Goal: Transaction & Acquisition: Purchase product/service

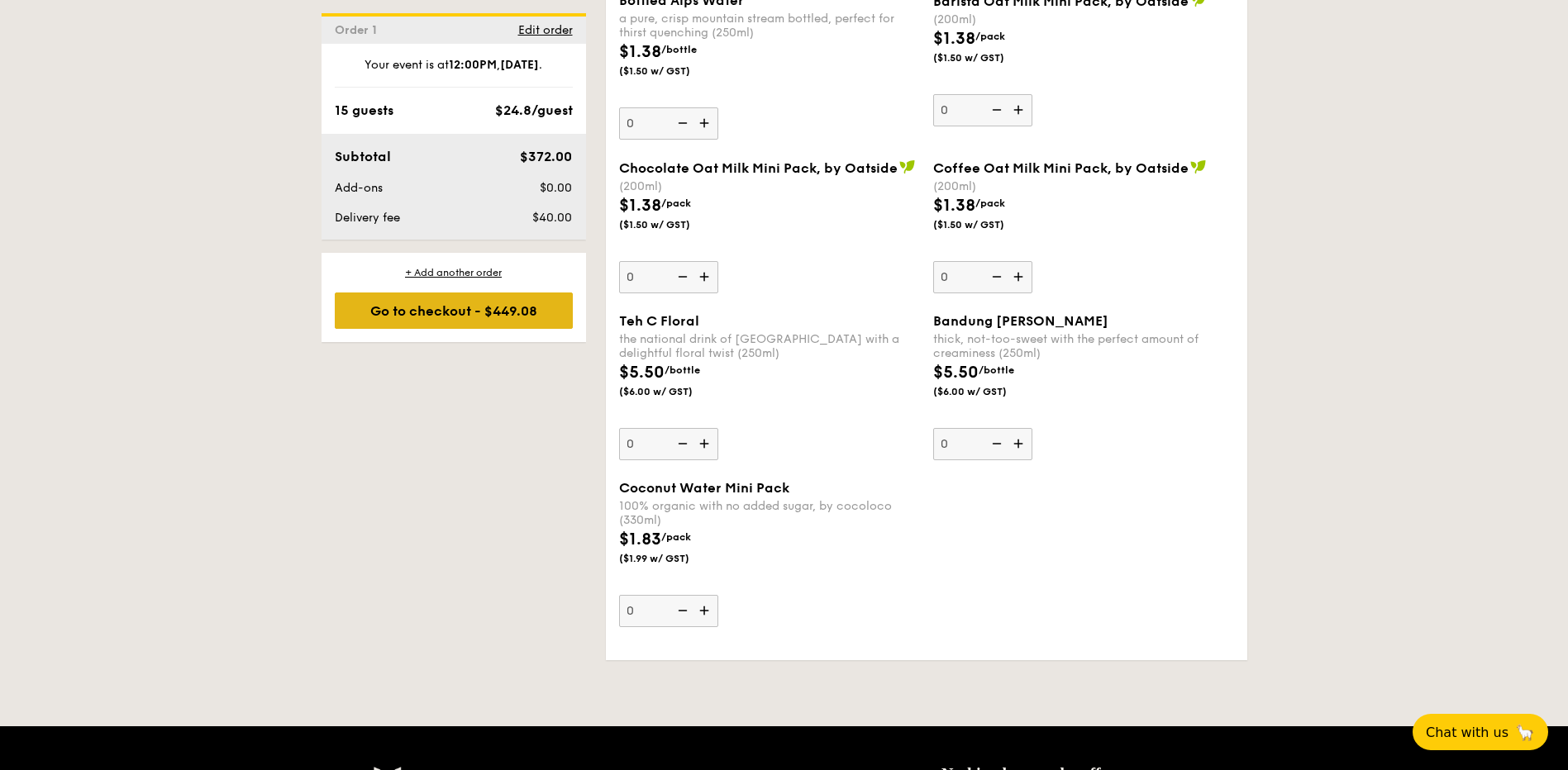
scroll to position [4793, 0]
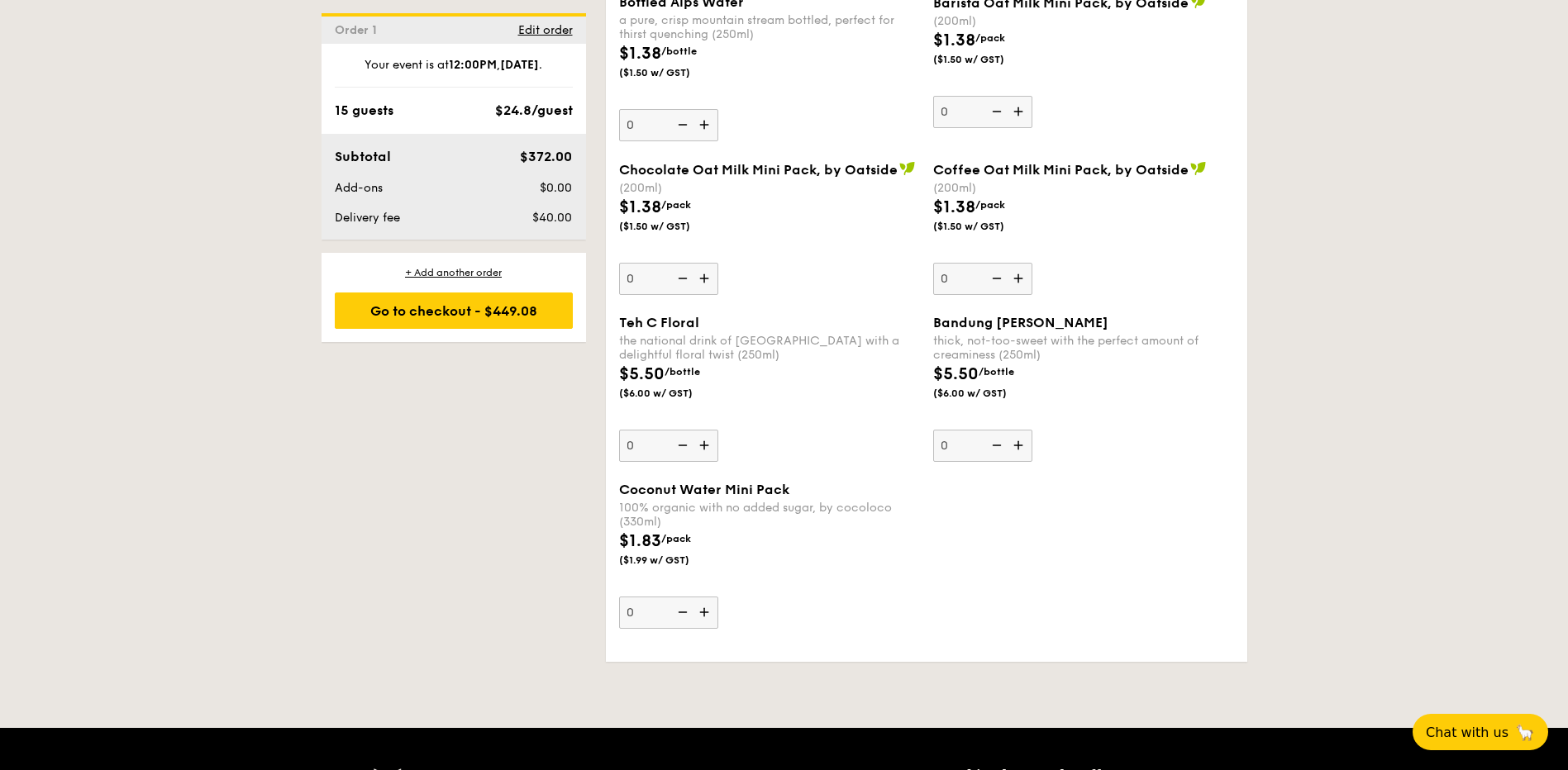
drag, startPoint x: 521, startPoint y: 156, endPoint x: 574, endPoint y: 157, distance: 53.0
click at [574, 157] on div "$372.00" at bounding box center [529, 157] width 101 height 20
click at [435, 186] on div "Add-ons" at bounding box center [403, 189] width 150 height 17
drag, startPoint x: 538, startPoint y: 217, endPoint x: 592, endPoint y: 217, distance: 54.0
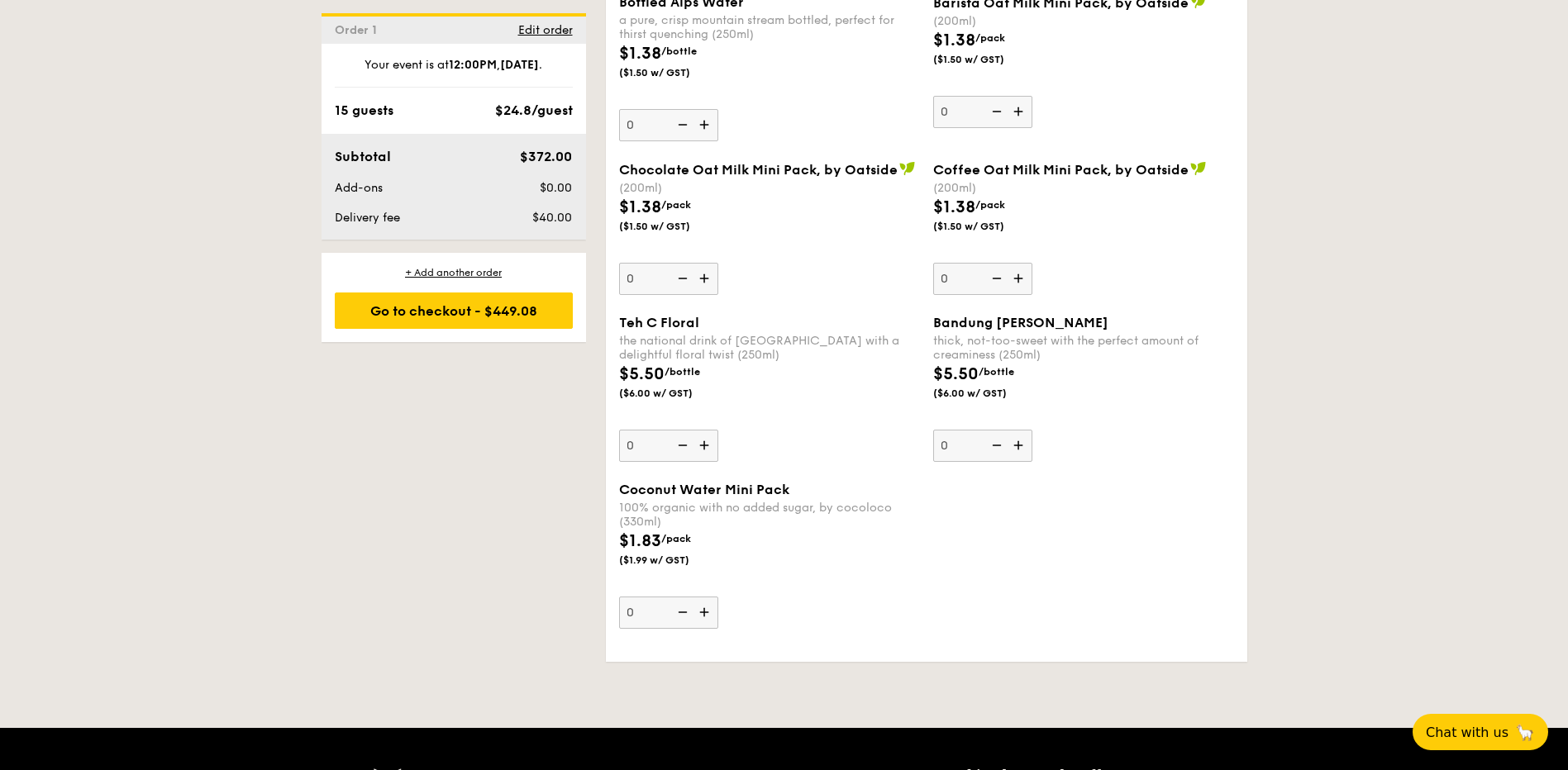
click at [551, 222] on span "$40.00" at bounding box center [552, 217] width 39 height 14
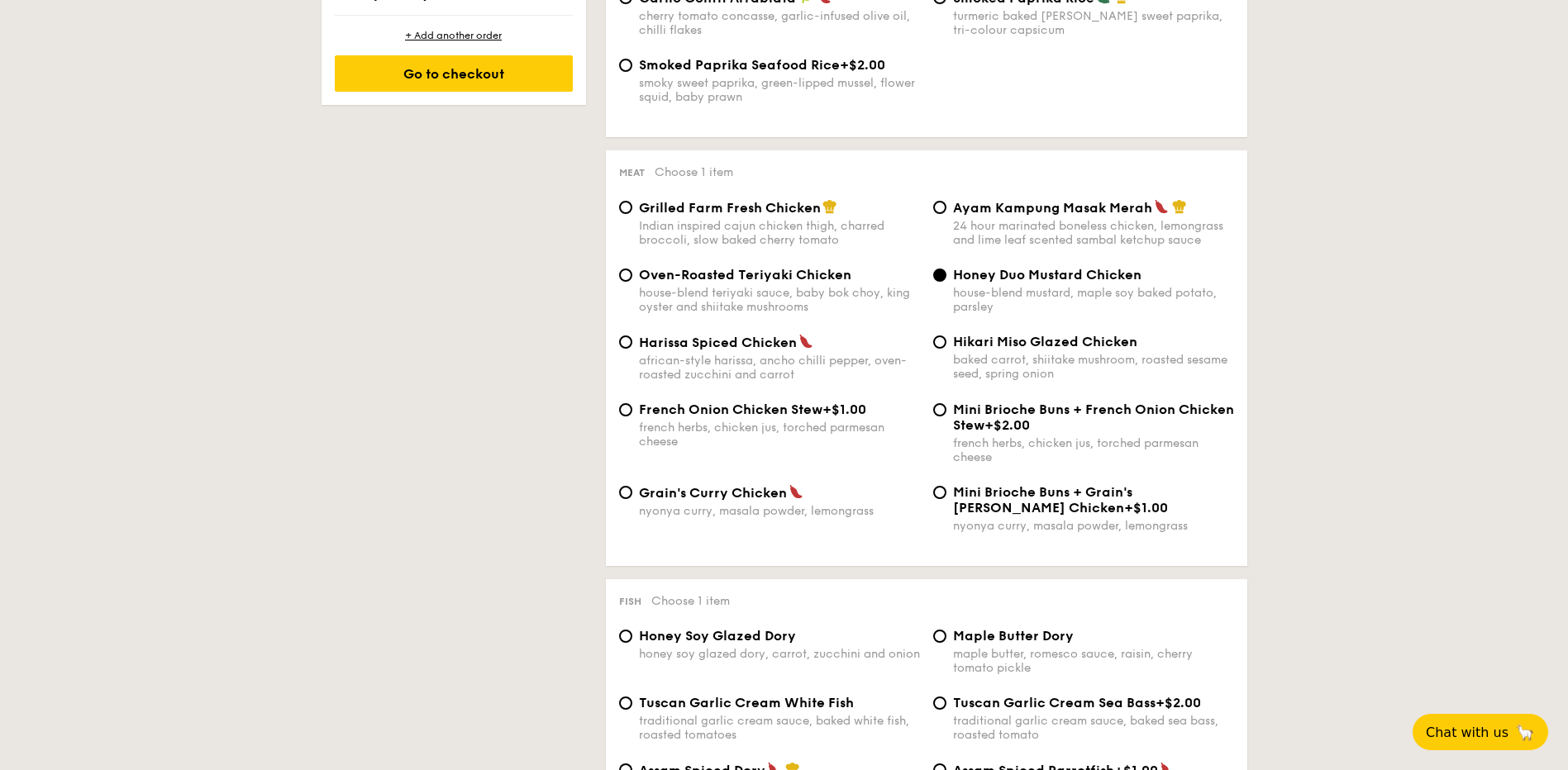
scroll to position [1143, 0]
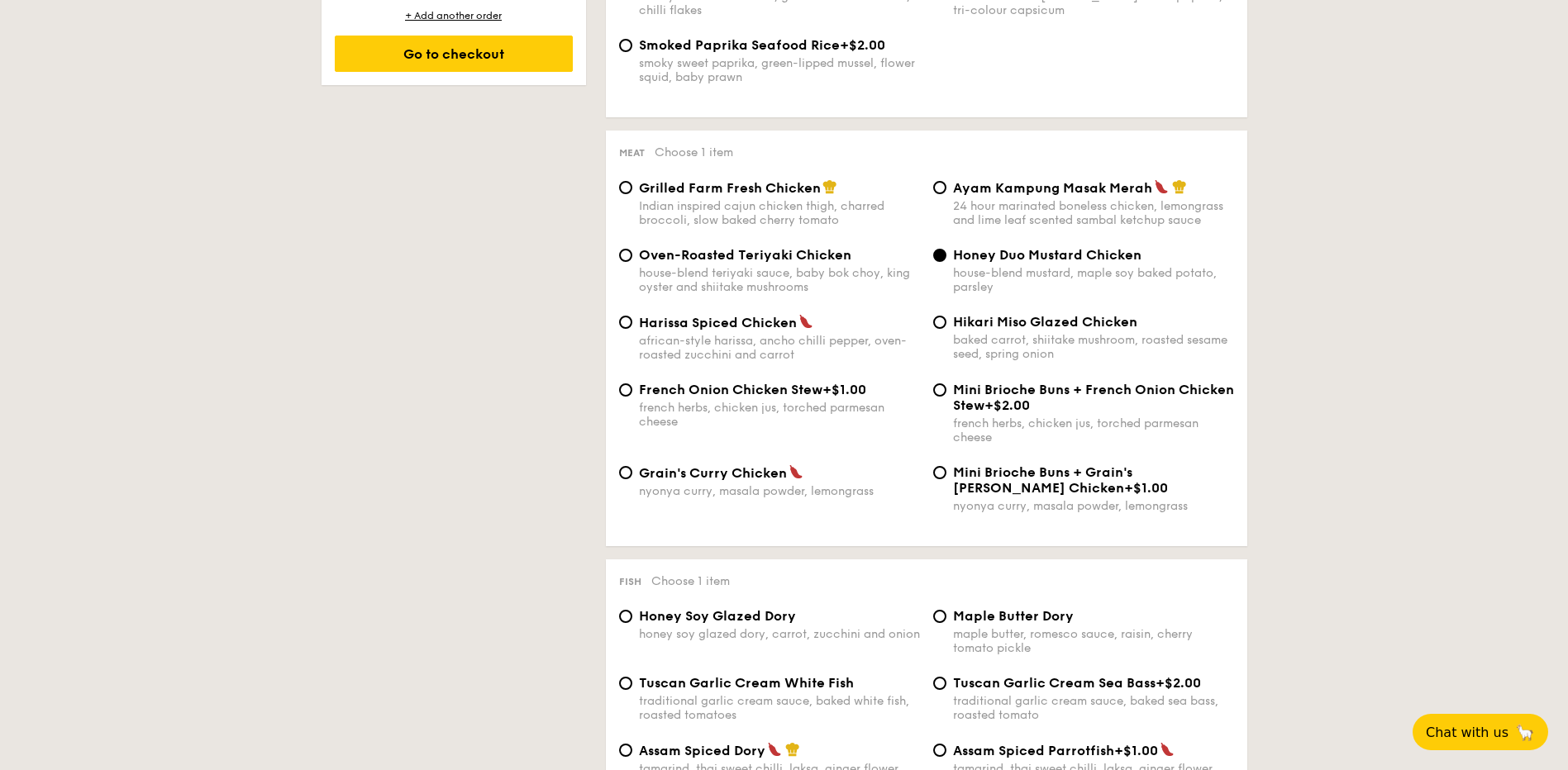
click at [632, 152] on span "Meat" at bounding box center [632, 153] width 26 height 12
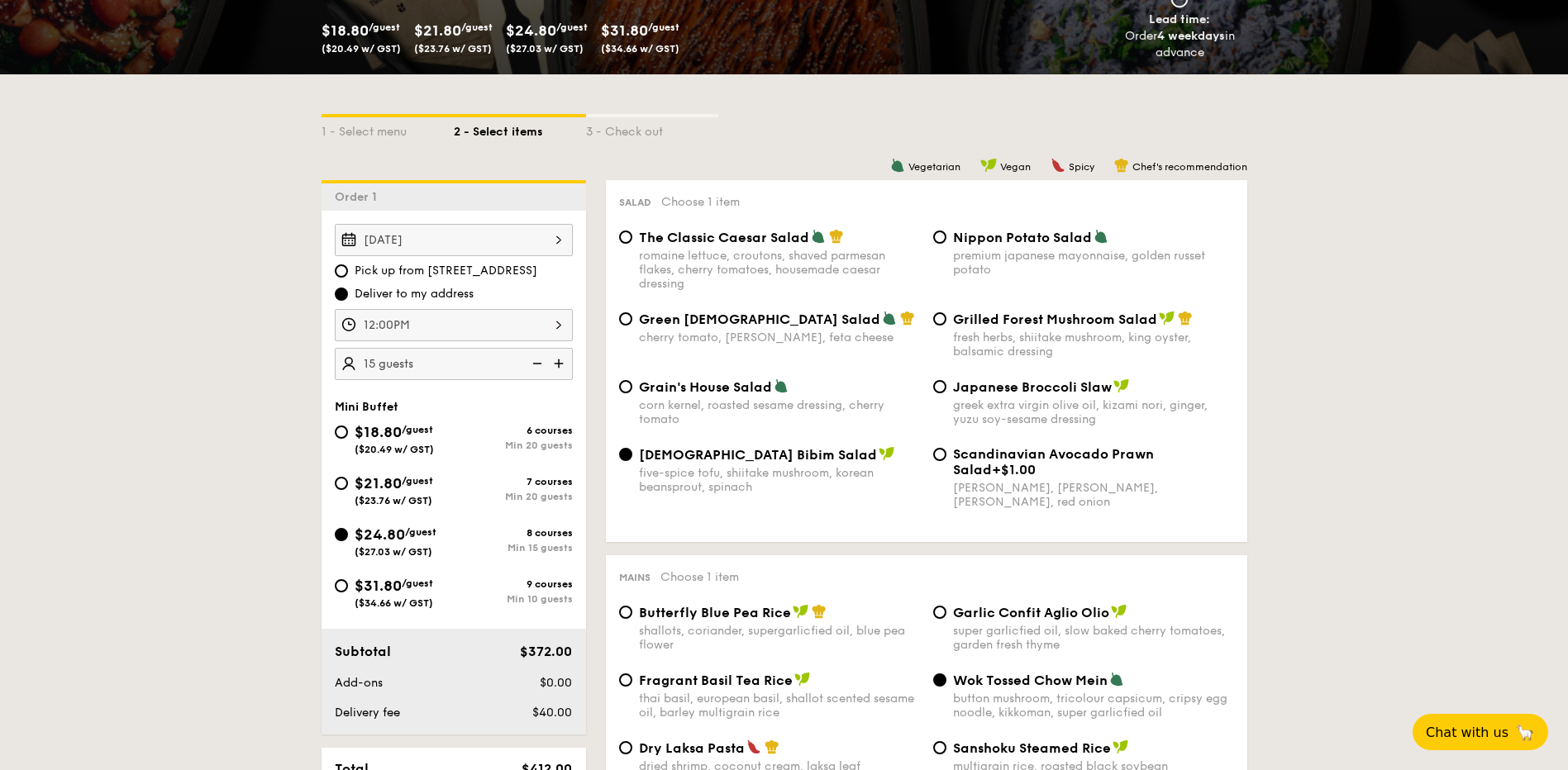
scroll to position [553, 0]
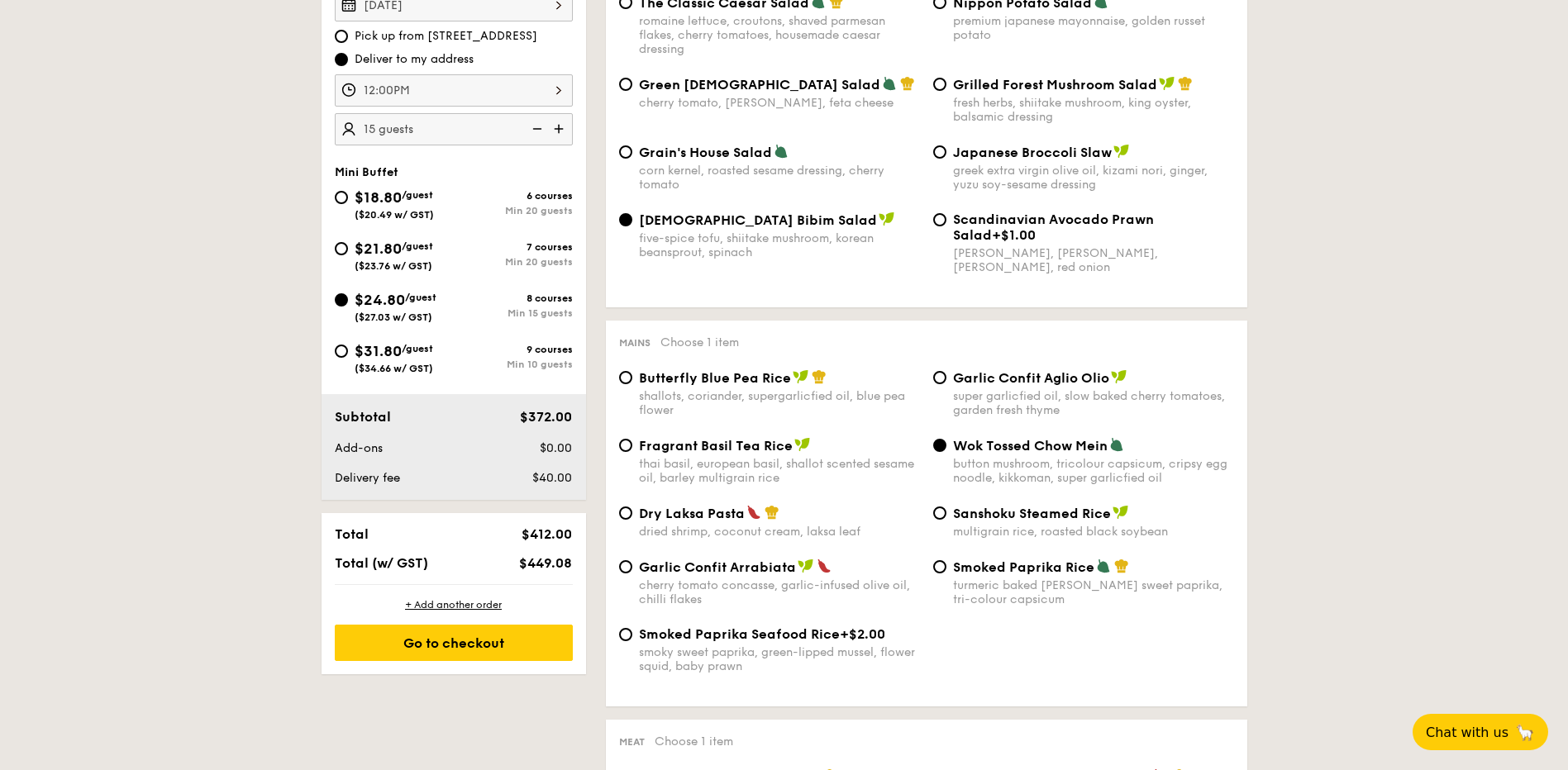
drag, startPoint x: 406, startPoint y: 476, endPoint x: 430, endPoint y: 477, distance: 24.0
click at [432, 476] on div "Delivery fee" at bounding box center [403, 479] width 150 height 17
drag, startPoint x: 430, startPoint y: 477, endPoint x: 369, endPoint y: 479, distance: 61.0
click at [368, 479] on span "Delivery fee" at bounding box center [368, 478] width 66 height 14
drag, startPoint x: 411, startPoint y: 567, endPoint x: 457, endPoint y: 567, distance: 46.0
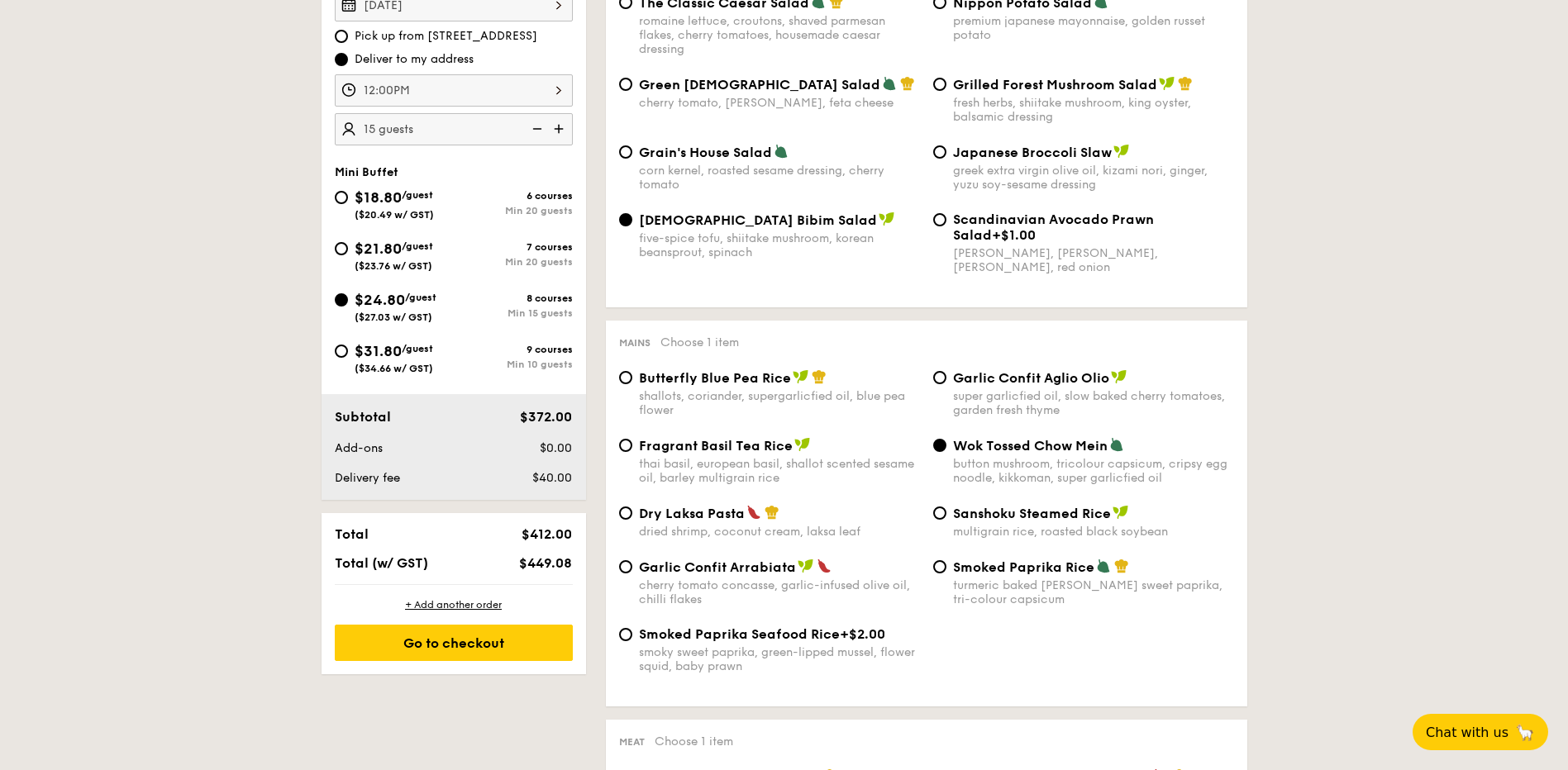
click at [457, 567] on div "Total (w/ GST)" at bounding box center [403, 563] width 150 height 16
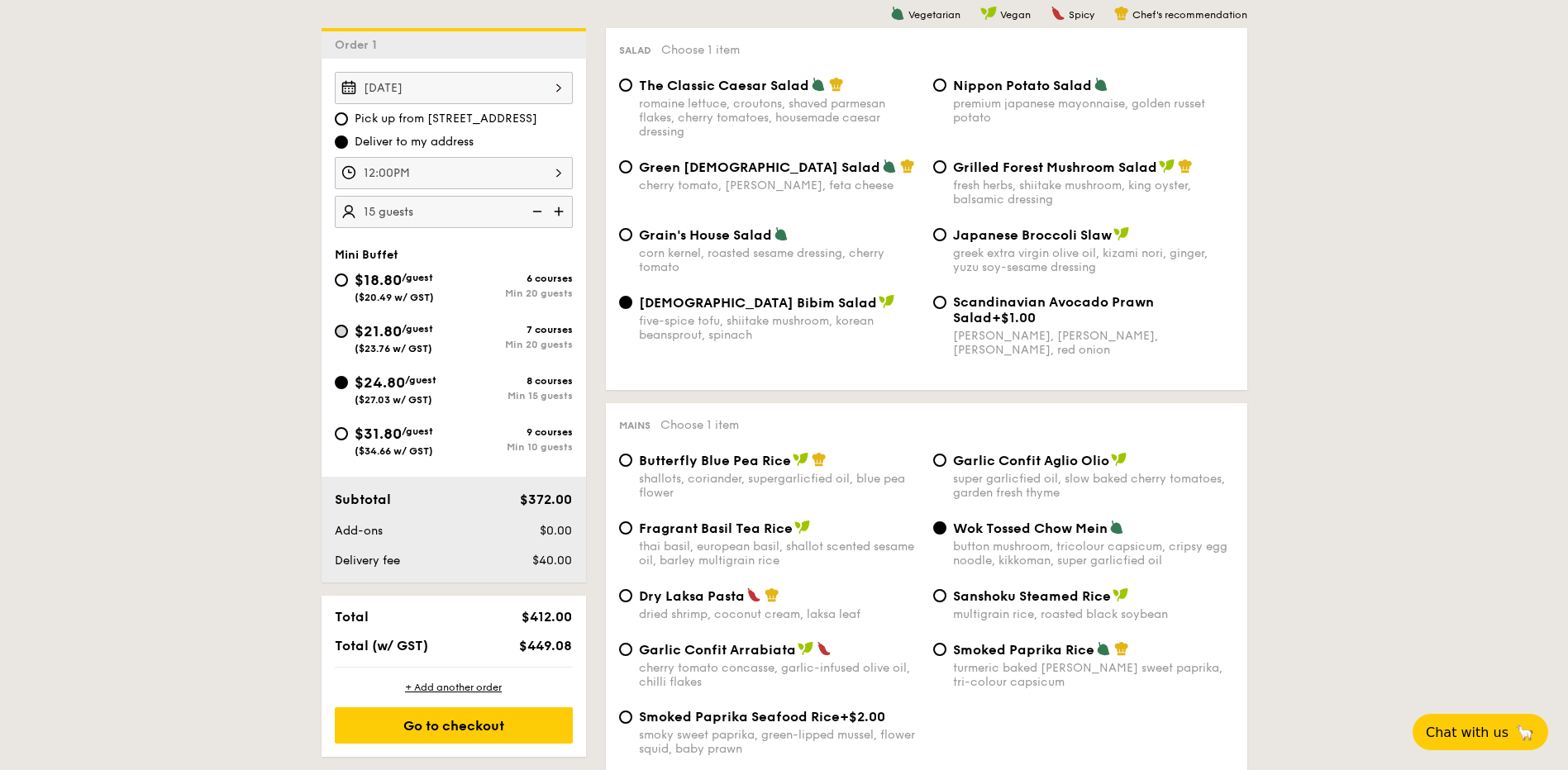
click at [347, 333] on div "$21.80 /guest ($23.76 w/ GST)" at bounding box center [395, 337] width 119 height 34
drag, startPoint x: 347, startPoint y: 333, endPoint x: 353, endPoint y: 350, distance: 18.0
click at [341, 328] on input "$21.80 /guest ($23.76 w/ GST) 7 courses Min 20 guests" at bounding box center [342, 332] width 13 height 13
radio input "true"
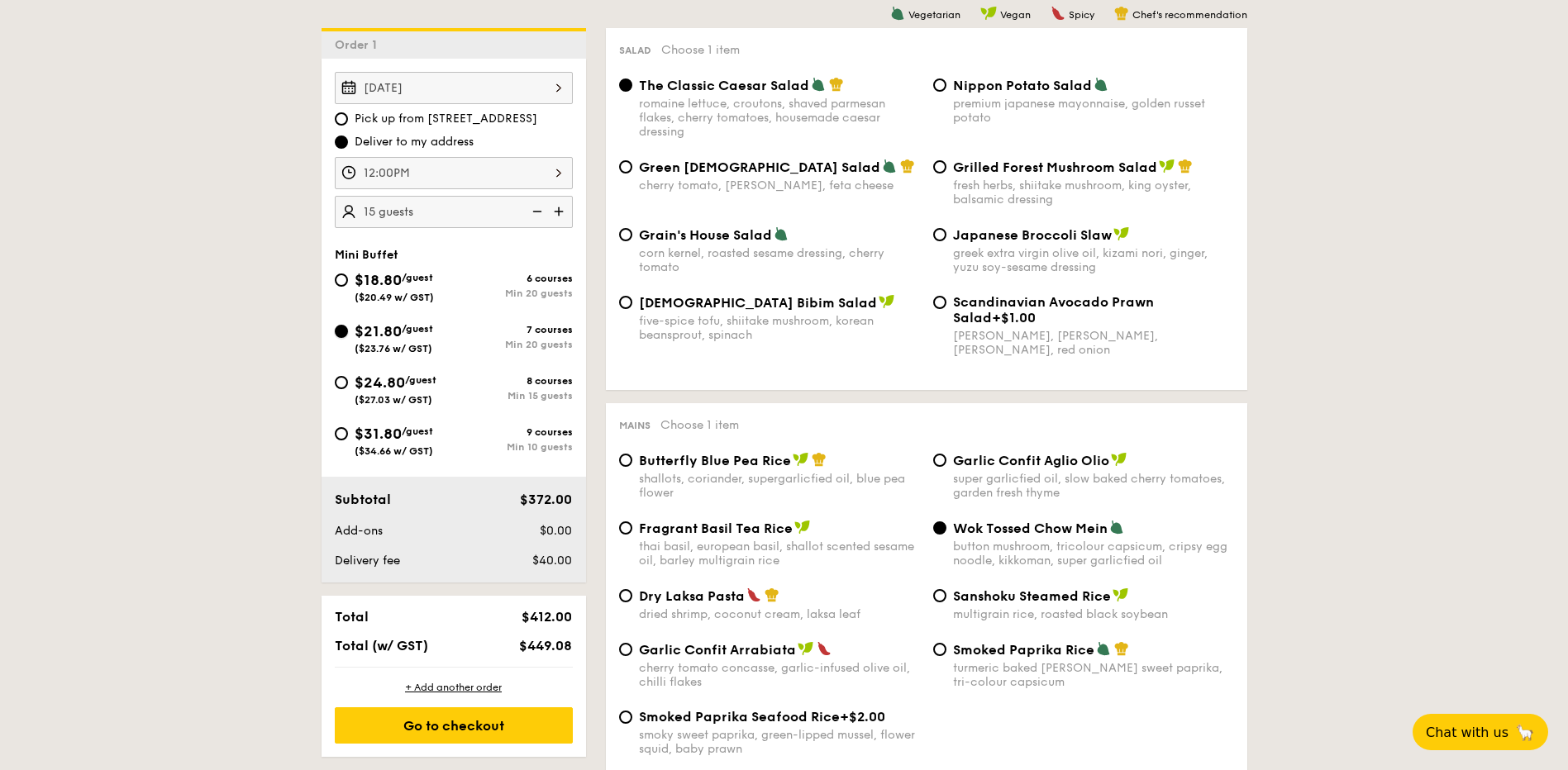
radio input "true"
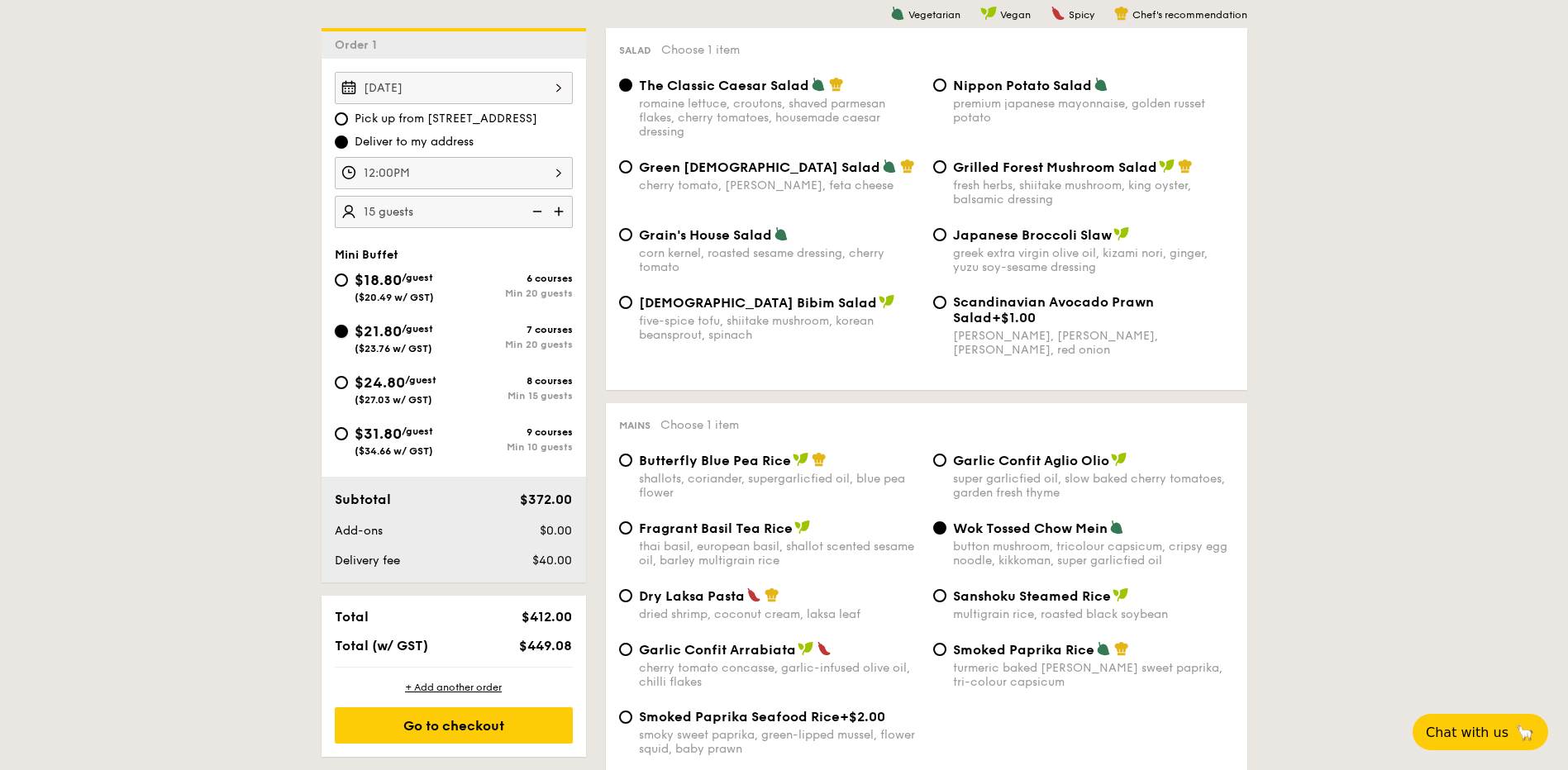
radio input "true"
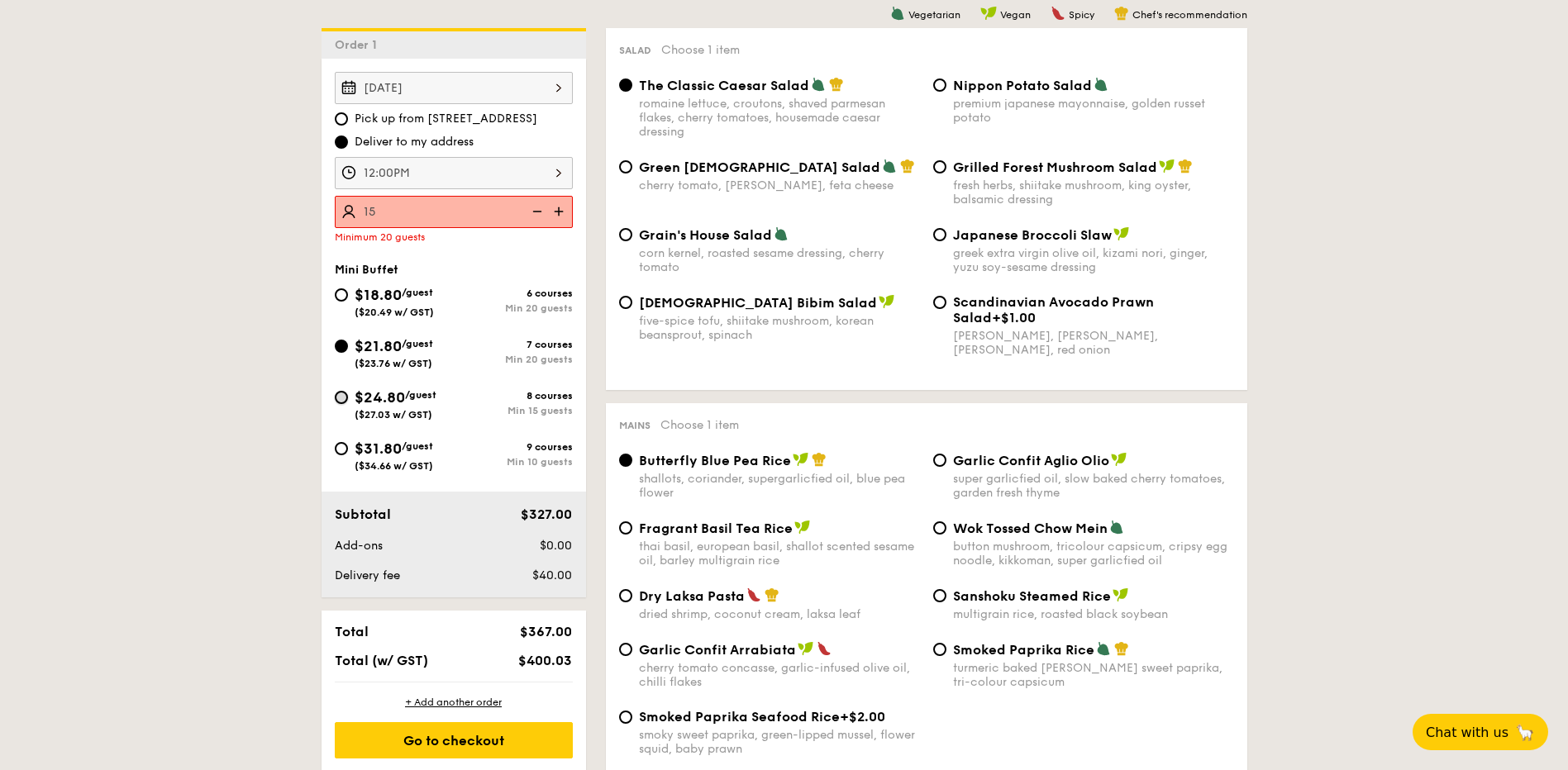
type input "15 guests"
click at [341, 400] on input "$24.80 /guest ($27.03 w/ GST) 8 courses Min 15 guests" at bounding box center [342, 398] width 13 height 13
radio input "true"
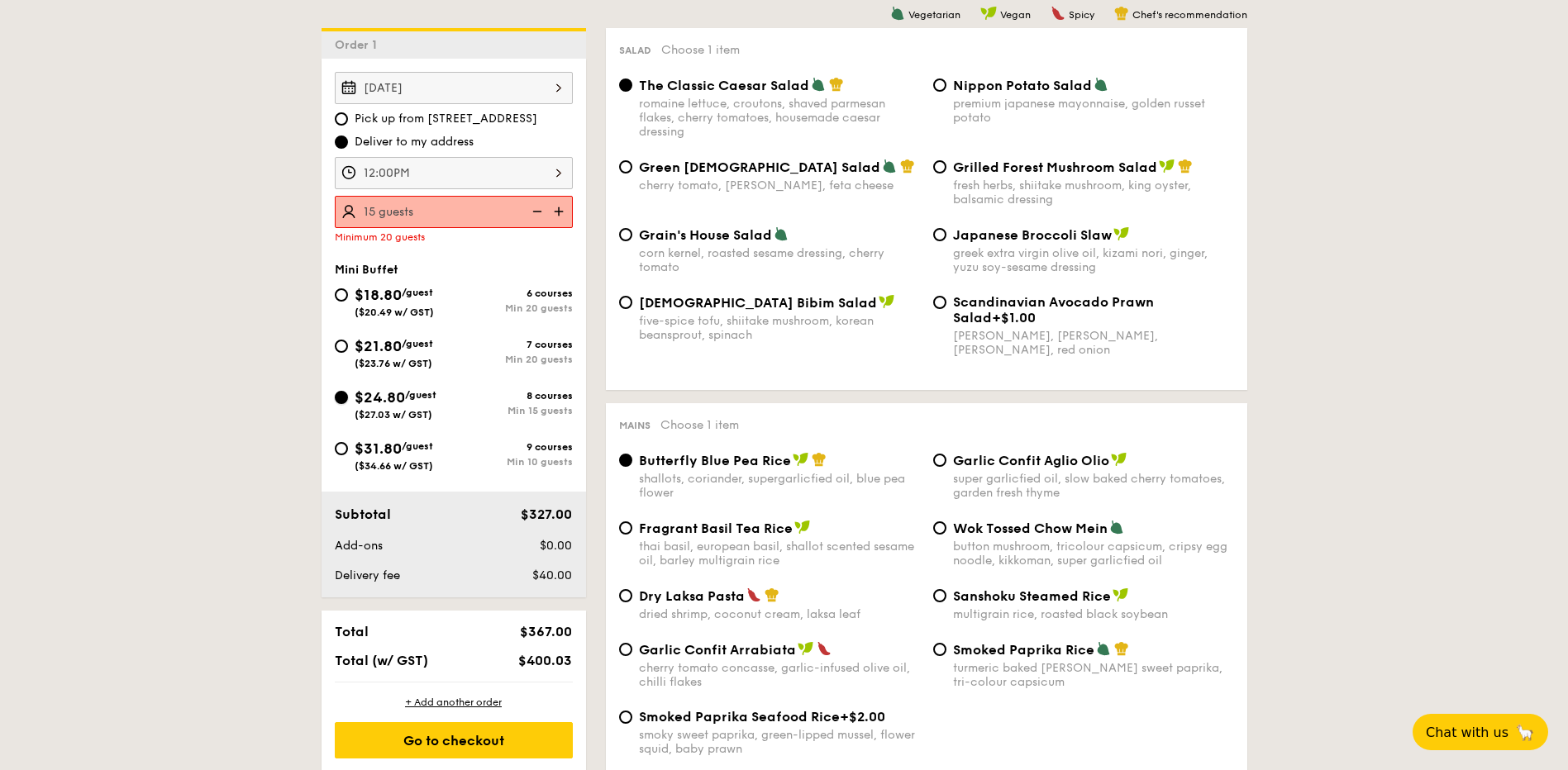
radio input "true"
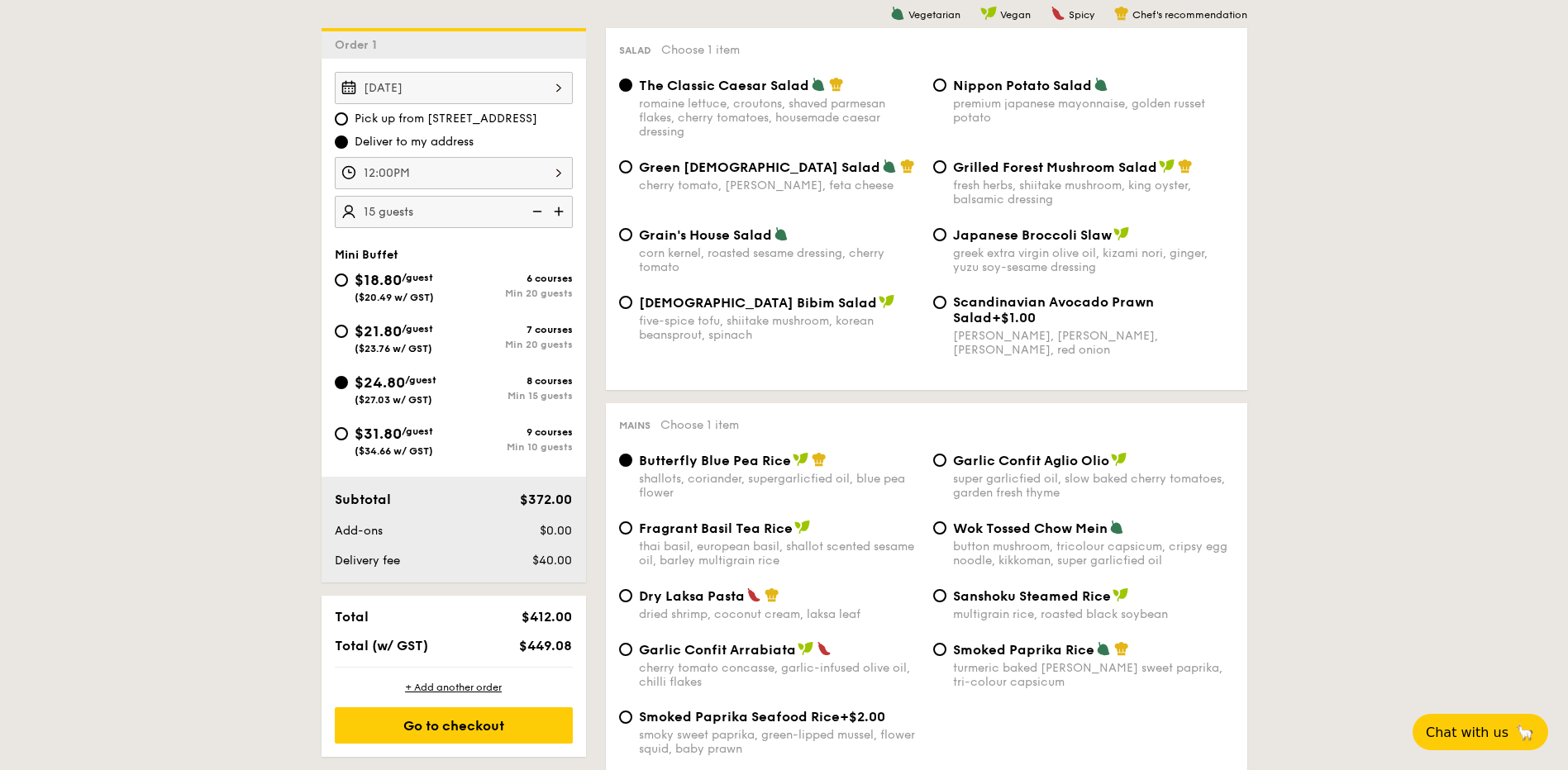
click at [557, 212] on img at bounding box center [561, 211] width 25 height 31
click at [557, 211] on img at bounding box center [561, 211] width 25 height 31
click at [542, 215] on img at bounding box center [536, 211] width 25 height 31
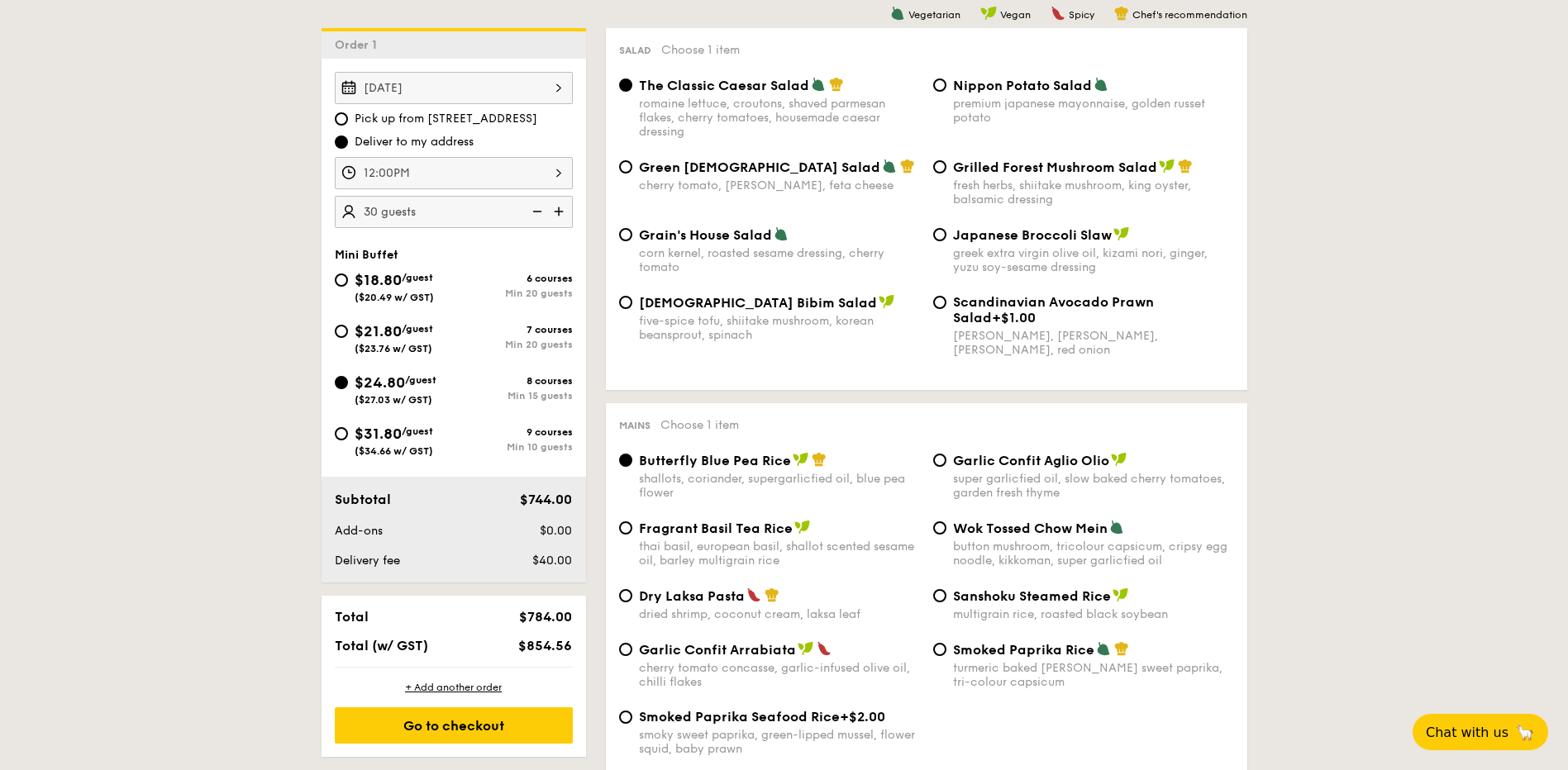
click at [541, 216] on img at bounding box center [536, 211] width 25 height 31
click at [543, 208] on img at bounding box center [536, 211] width 25 height 31
type input "20 guests"
drag, startPoint x: 1330, startPoint y: 188, endPoint x: 1172, endPoint y: 180, distance: 158.2
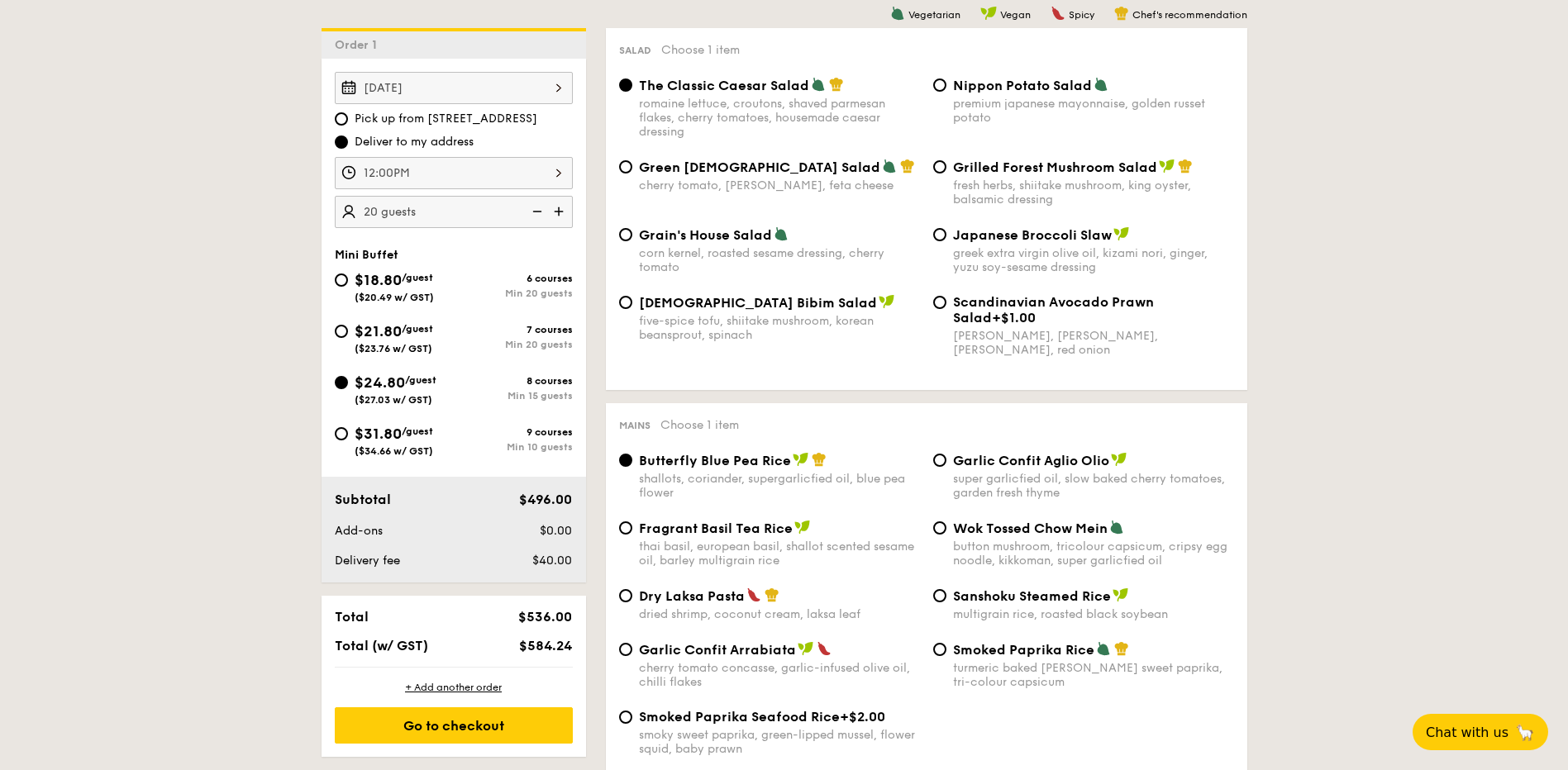
drag, startPoint x: 1342, startPoint y: 219, endPoint x: 1475, endPoint y: 132, distance: 158.9
